Goal: Task Accomplishment & Management: Complete application form

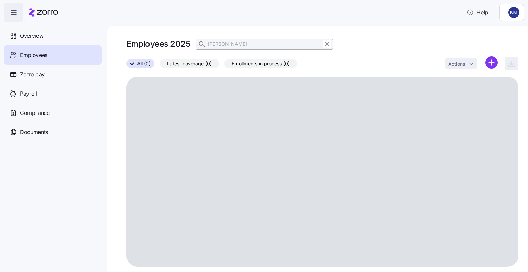
click at [200, 43] on icon at bounding box center [201, 44] width 7 height 7
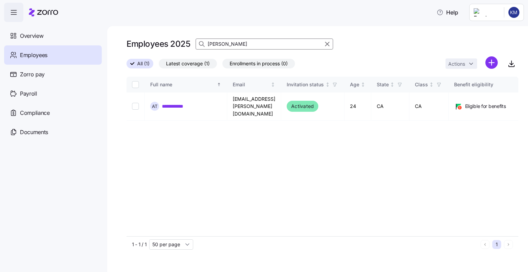
click at [229, 45] on input "Terry" at bounding box center [264, 43] width 137 height 11
type input "T"
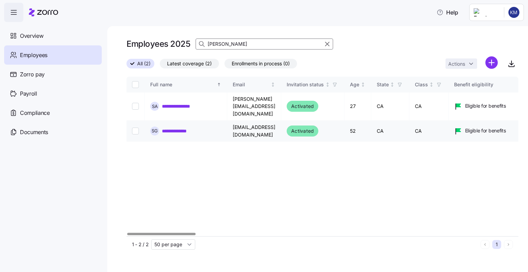
type input "Sandy"
click at [134, 128] on input "Select record 2" at bounding box center [135, 131] width 7 height 7
checkbox input "true"
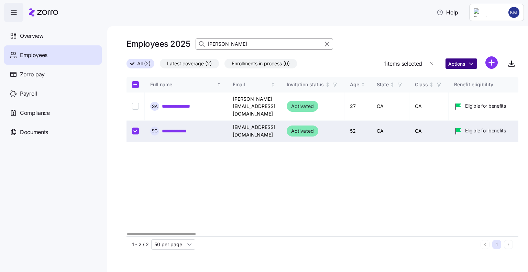
click at [466, 66] on html "**********" at bounding box center [264, 134] width 528 height 268
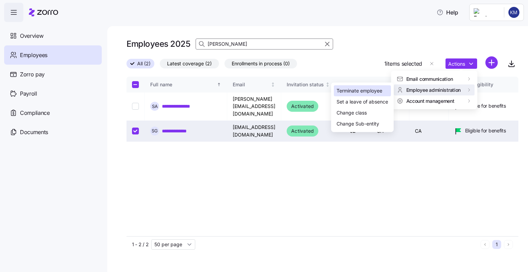
click at [367, 90] on div "Terminate employee" at bounding box center [360, 91] width 46 height 8
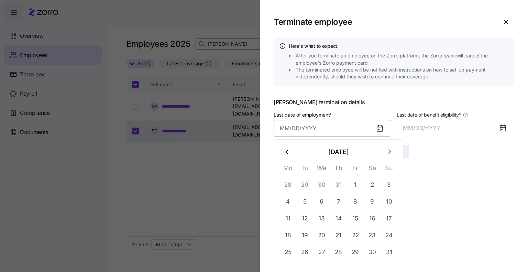
click at [288, 130] on input "Last date of employment *" at bounding box center [333, 128] width 118 height 16
click at [351, 254] on button "29" at bounding box center [355, 252] width 16 height 16
type input "August 29, 2025"
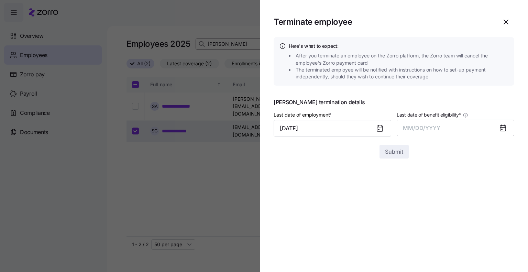
click at [414, 122] on button "MM/DD/YYYY" at bounding box center [456, 128] width 118 height 16
click at [459, 203] on button "Aug" at bounding box center [461, 204] width 39 height 16
click at [388, 150] on span "Submit" at bounding box center [394, 151] width 18 height 8
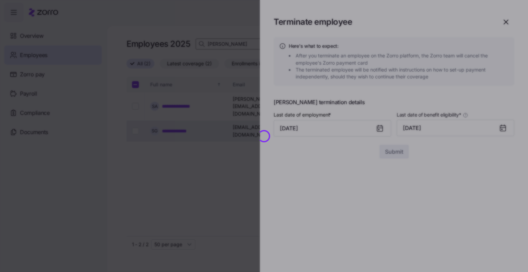
checkbox input "false"
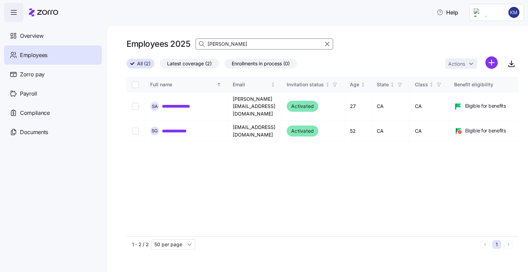
click at [225, 45] on input "Sandy" at bounding box center [264, 43] width 137 height 11
type input "S"
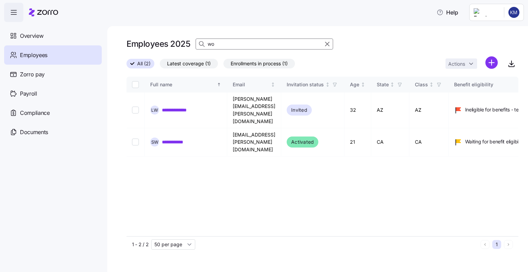
type input "w"
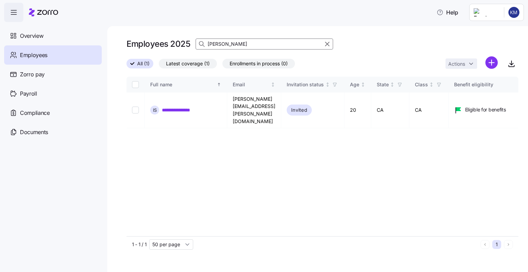
drag, startPoint x: 240, startPoint y: 43, endPoint x: 199, endPoint y: 41, distance: 40.6
click at [201, 41] on div "Isabella" at bounding box center [264, 43] width 137 height 11
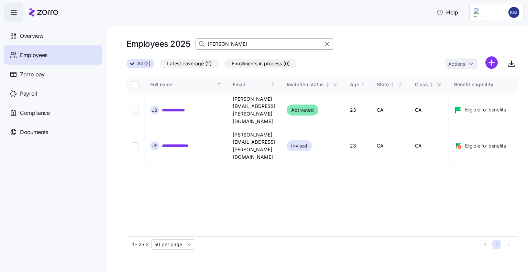
drag, startPoint x: 228, startPoint y: 41, endPoint x: 203, endPoint y: 42, distance: 25.1
click at [203, 42] on div "jenna" at bounding box center [264, 43] width 137 height 11
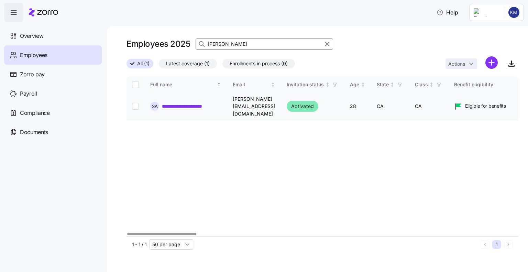
type input "Aleman"
click at [135, 104] on input "Select record 1" at bounding box center [135, 106] width 7 height 7
checkbox input "true"
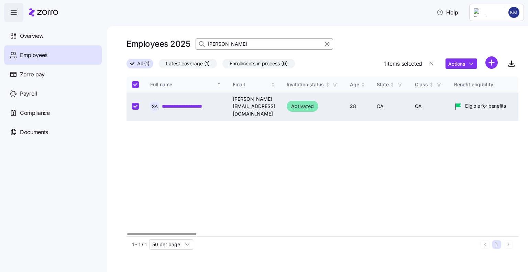
click at [136, 104] on input "Select record 1" at bounding box center [135, 106] width 7 height 7
checkbox input "false"
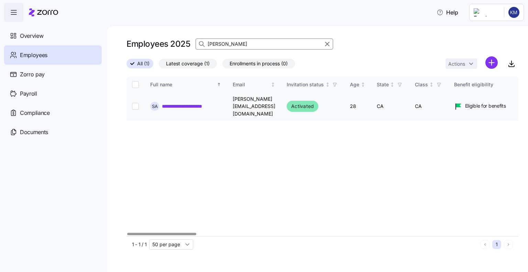
click at [133, 103] on input "Select record 1" at bounding box center [135, 106] width 7 height 7
checkbox input "true"
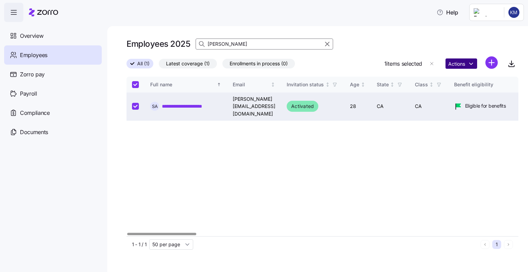
click at [459, 67] on html "**********" at bounding box center [264, 134] width 528 height 268
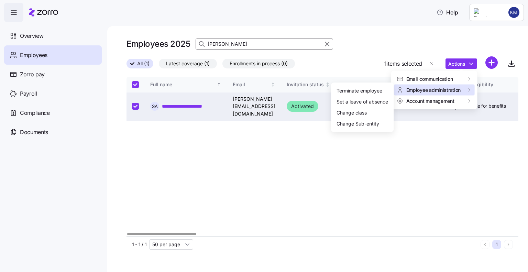
click at [437, 92] on span "Employee administration" at bounding box center [433, 89] width 55 height 7
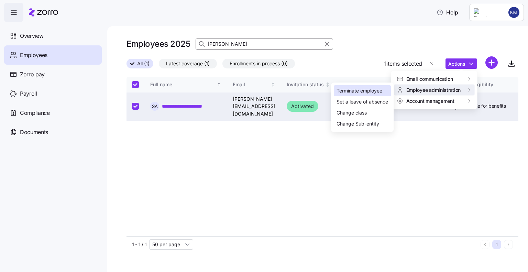
click at [369, 93] on div "Terminate employee" at bounding box center [360, 91] width 46 height 8
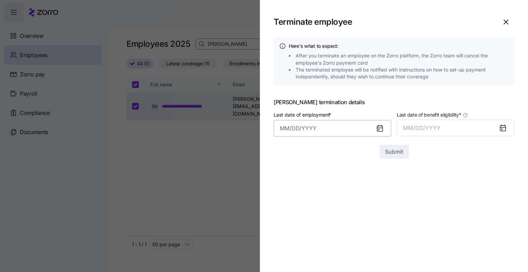
click at [299, 130] on input "Last date of employment *" at bounding box center [333, 128] width 118 height 16
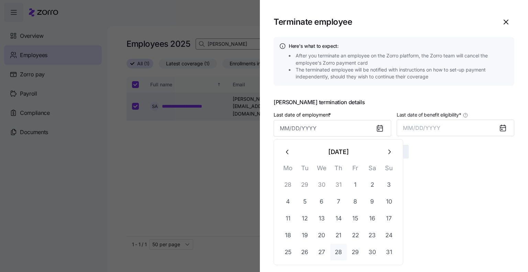
click at [339, 251] on button "28" at bounding box center [338, 252] width 16 height 16
type input "August 28, 2025"
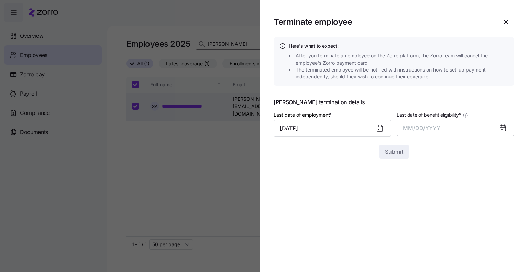
click at [417, 128] on span "MM/DD/YYYY" at bounding box center [421, 127] width 37 height 7
click at [454, 209] on button "Aug" at bounding box center [461, 204] width 39 height 16
click at [394, 152] on span "Submit" at bounding box center [394, 151] width 18 height 8
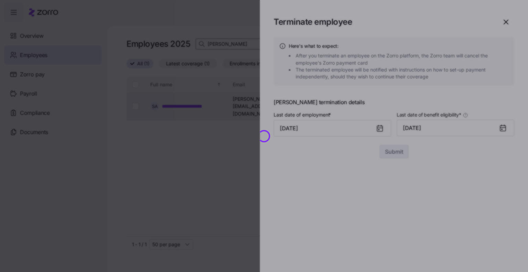
checkbox input "false"
